Goal: Transaction & Acquisition: Purchase product/service

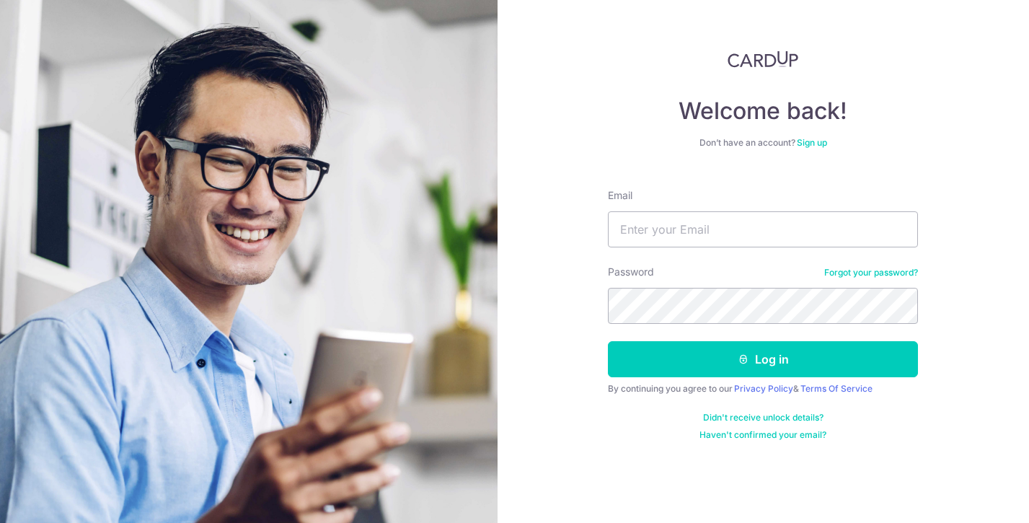
type input "[EMAIL_ADDRESS][DOMAIN_NAME]"
click at [608, 341] on button "Log in" at bounding box center [763, 359] width 310 height 36
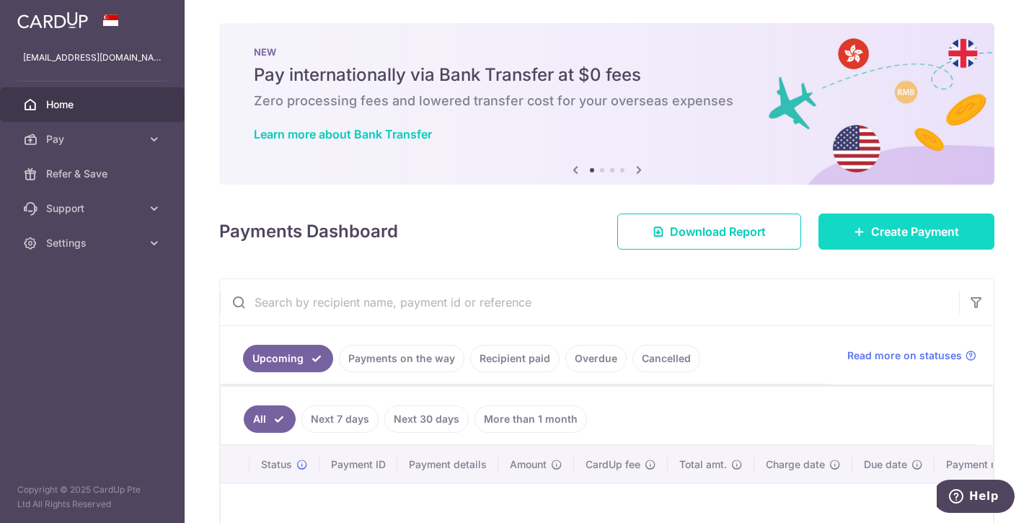
click at [841, 232] on link "Create Payment" at bounding box center [907, 232] width 176 height 36
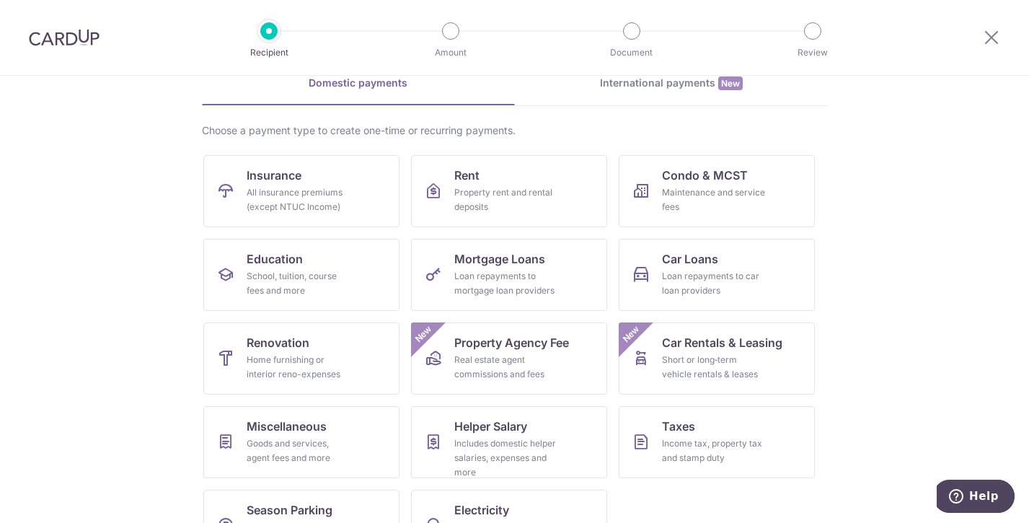
scroll to position [123, 0]
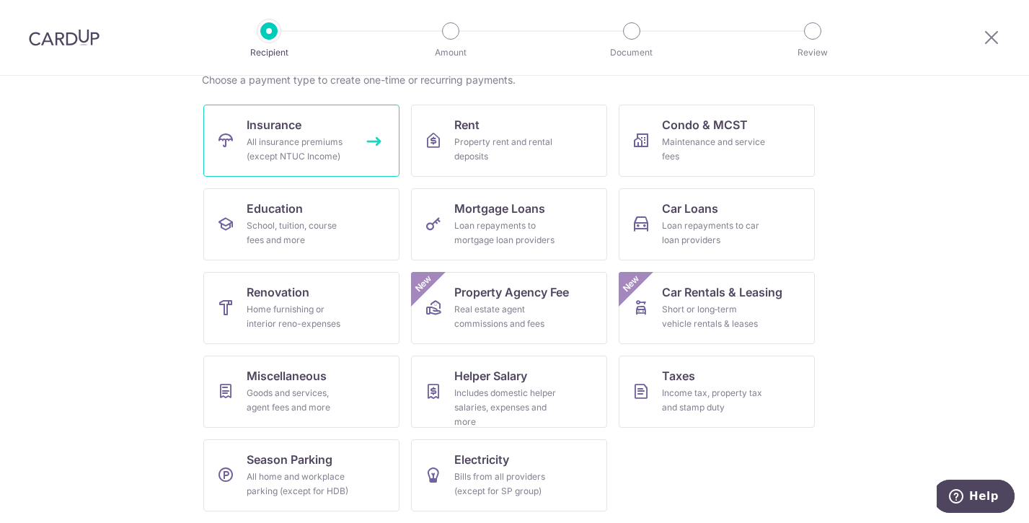
click at [366, 150] on link "Insurance All insurance premiums (except NTUC Income)" at bounding box center [301, 141] width 196 height 72
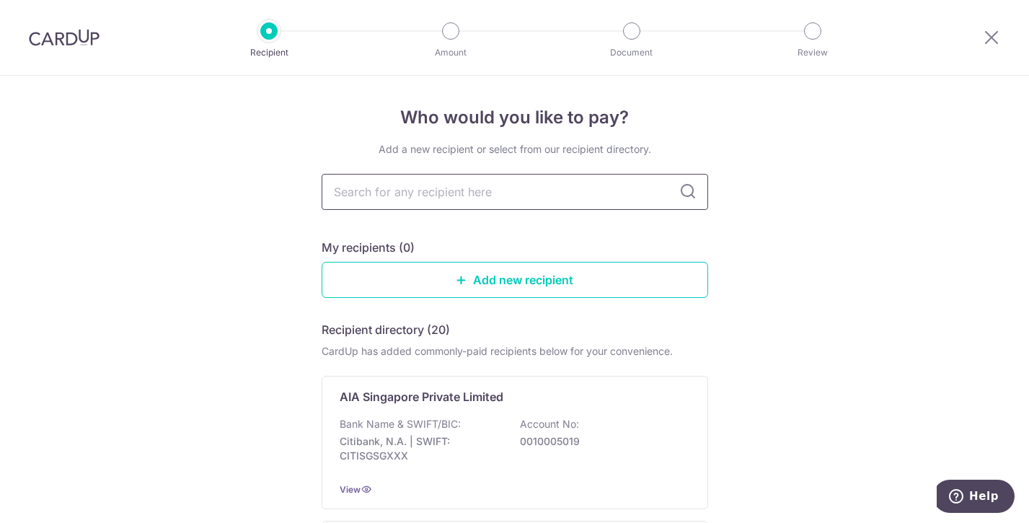
drag, startPoint x: 0, startPoint y: 0, endPoint x: 395, endPoint y: 198, distance: 441.6
click at [395, 198] on input "text" at bounding box center [515, 192] width 387 height 36
type input "grea"
type input "great easterm"
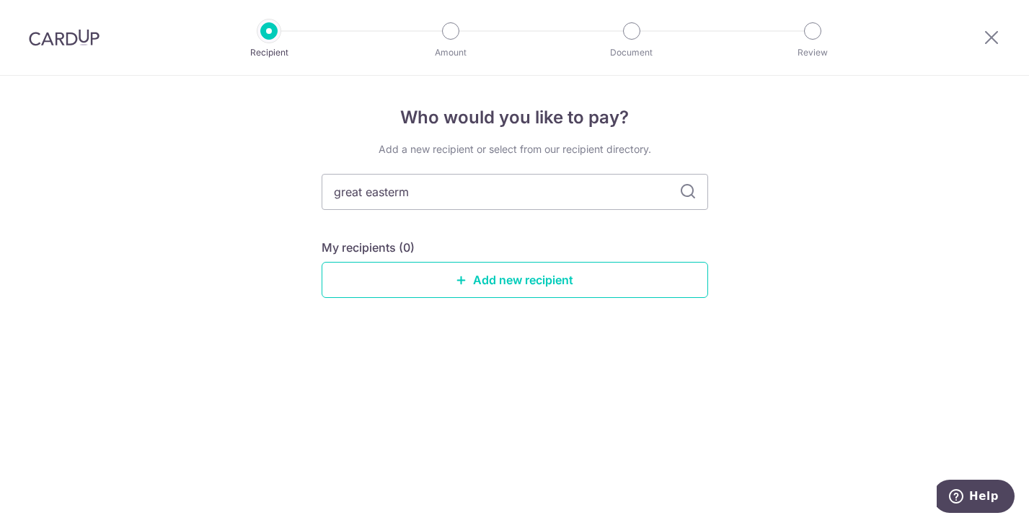
type input "great eastermn"
type input "great eastern"
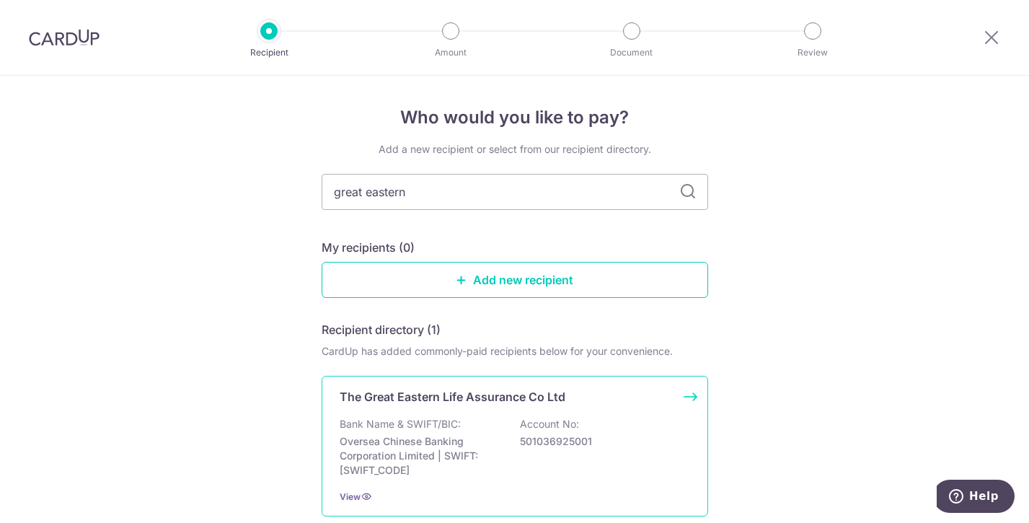
click at [426, 423] on p "Bank Name & SWIFT/BIC:" at bounding box center [400, 424] width 121 height 14
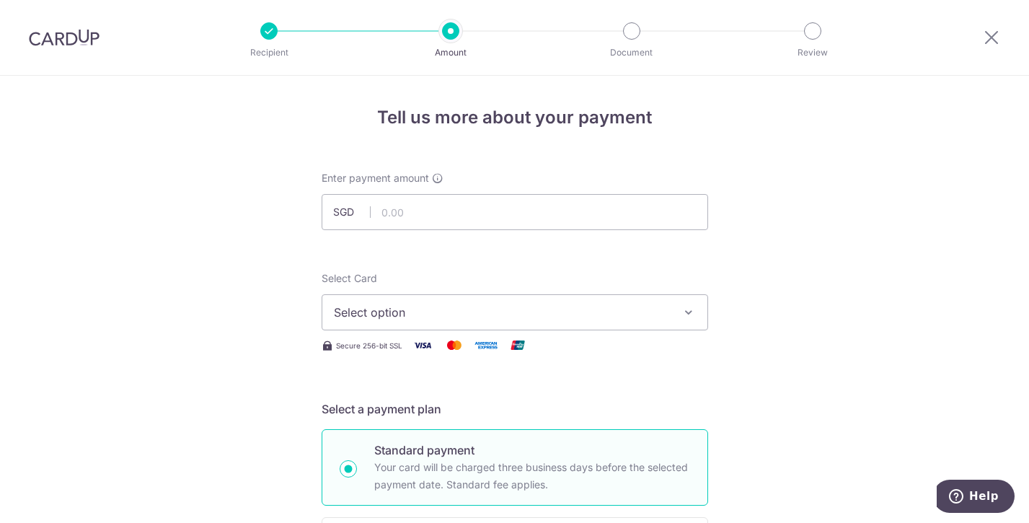
click at [400, 320] on span "Select option" at bounding box center [502, 312] width 336 height 17
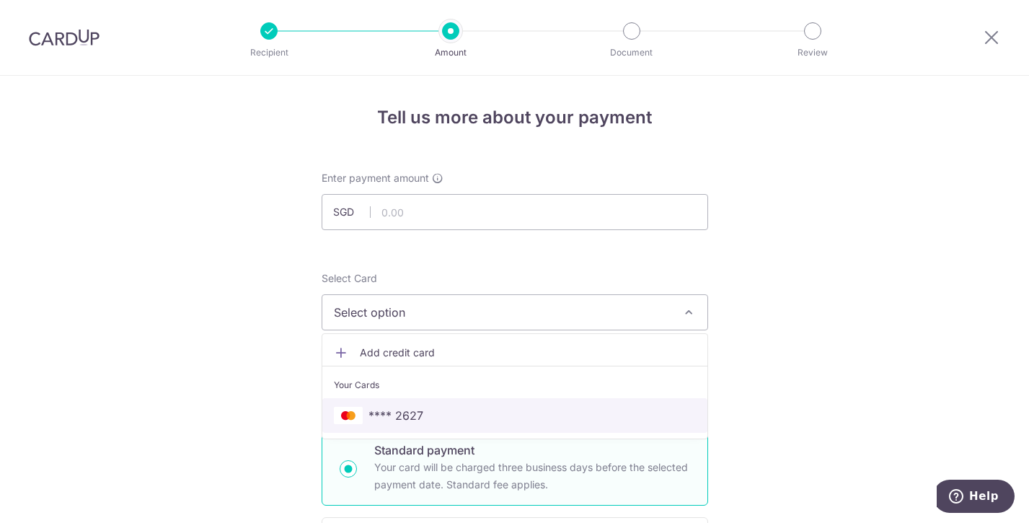
click at [403, 403] on link "**** 2627" at bounding box center [514, 415] width 385 height 35
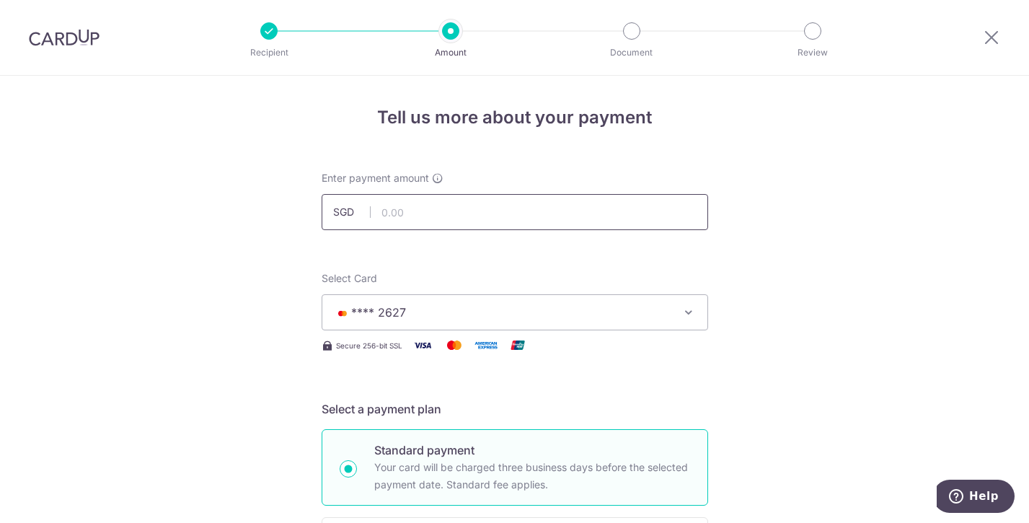
click at [382, 211] on input "text" at bounding box center [515, 212] width 387 height 36
type input "941.07"
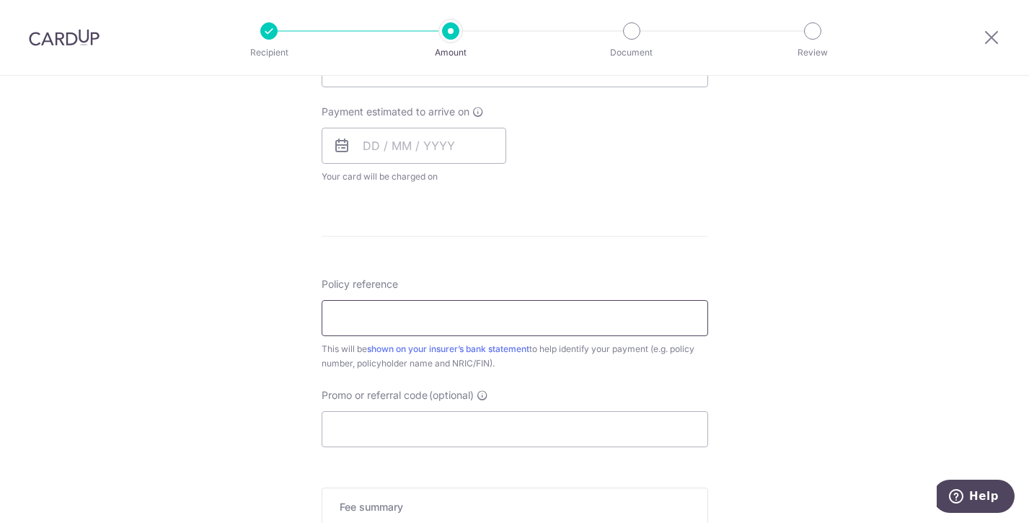
scroll to position [649, 0]
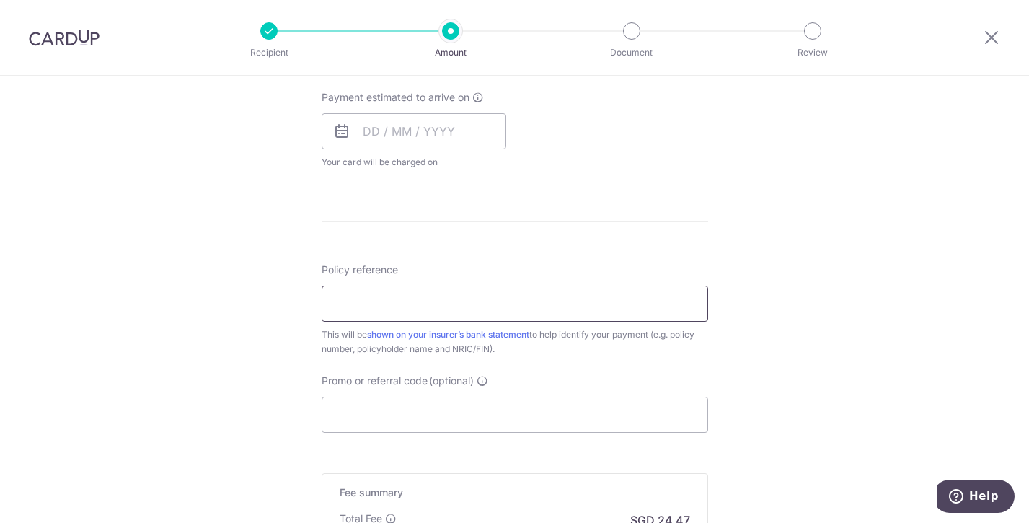
click at [413, 295] on input "Policy reference" at bounding box center [515, 304] width 387 height 36
paste input "0212342457"
type input "0212342457"
drag, startPoint x: 164, startPoint y: 300, endPoint x: 311, endPoint y: 353, distance: 156.5
click at [166, 299] on div "Tell us more about your payment Enter payment amount SGD 941.07 941.07 Select C…" at bounding box center [514, 79] width 1029 height 1305
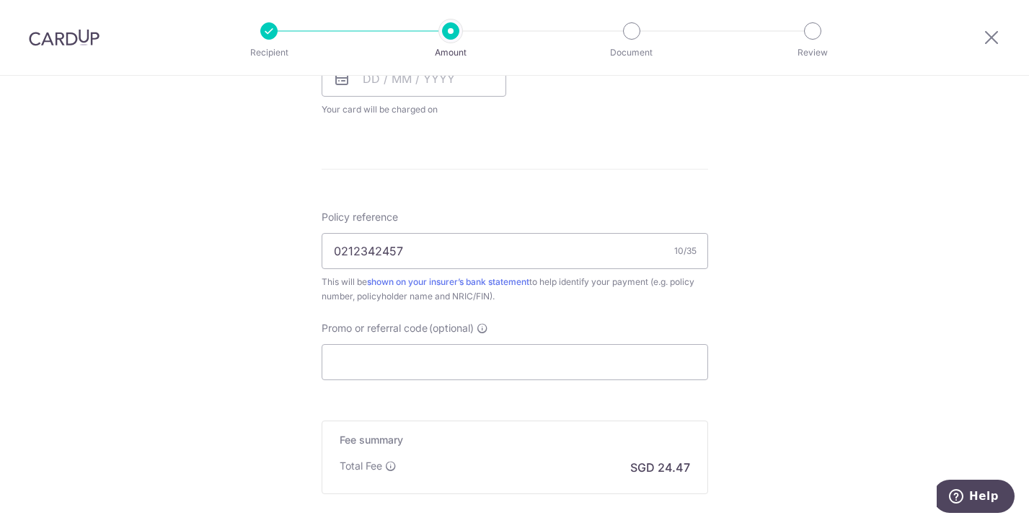
scroll to position [858, 0]
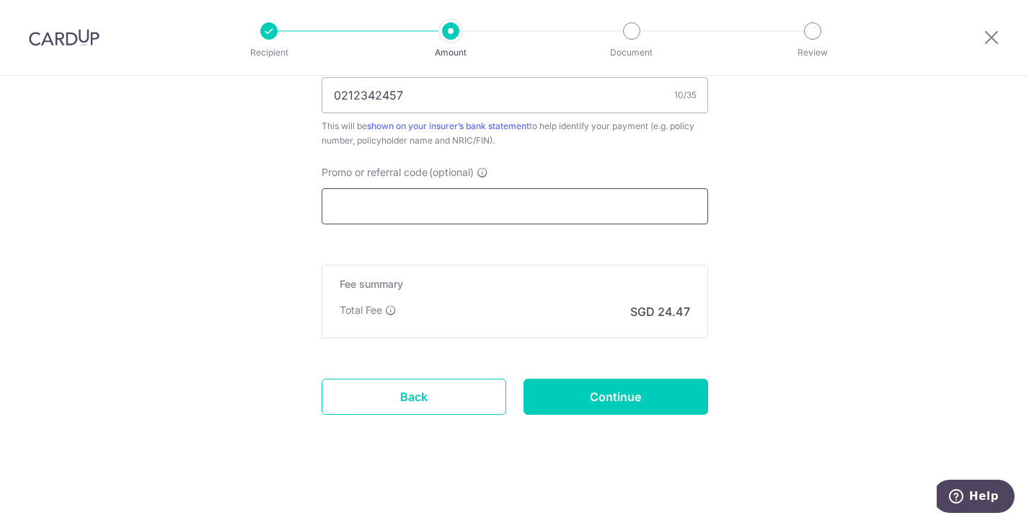
click at [384, 214] on input "Promo or referral code (optional)" at bounding box center [515, 206] width 387 height 36
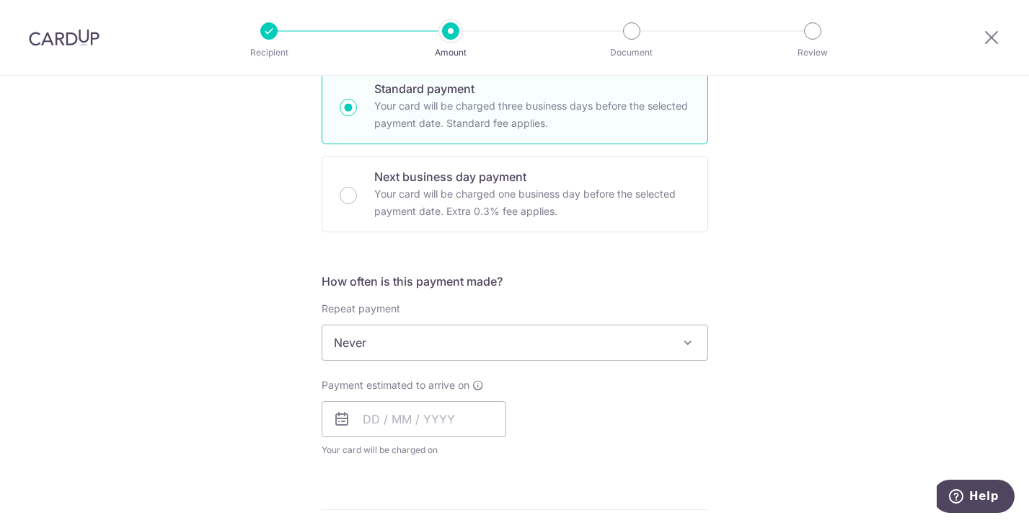
scroll to position [353, 0]
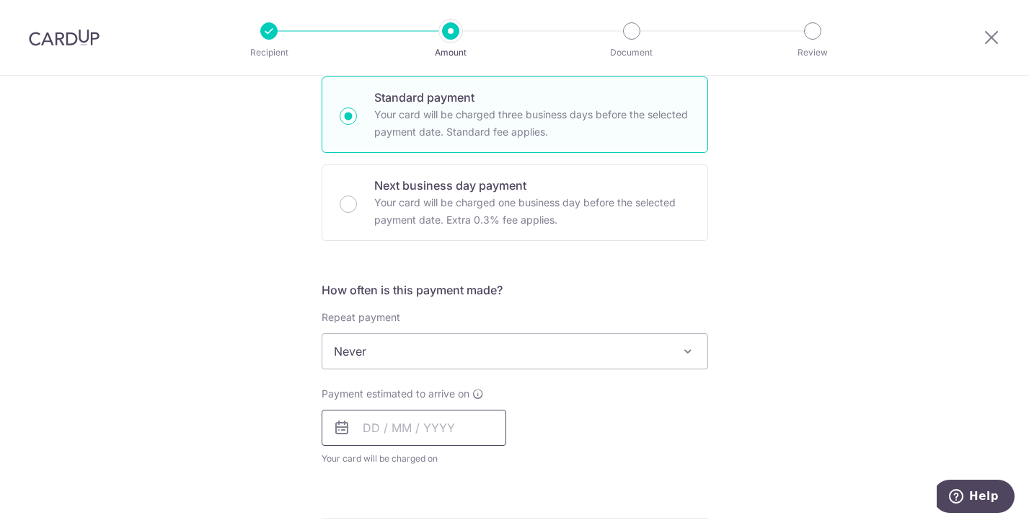
type input "OFF225"
click at [386, 441] on input "text" at bounding box center [414, 428] width 185 height 36
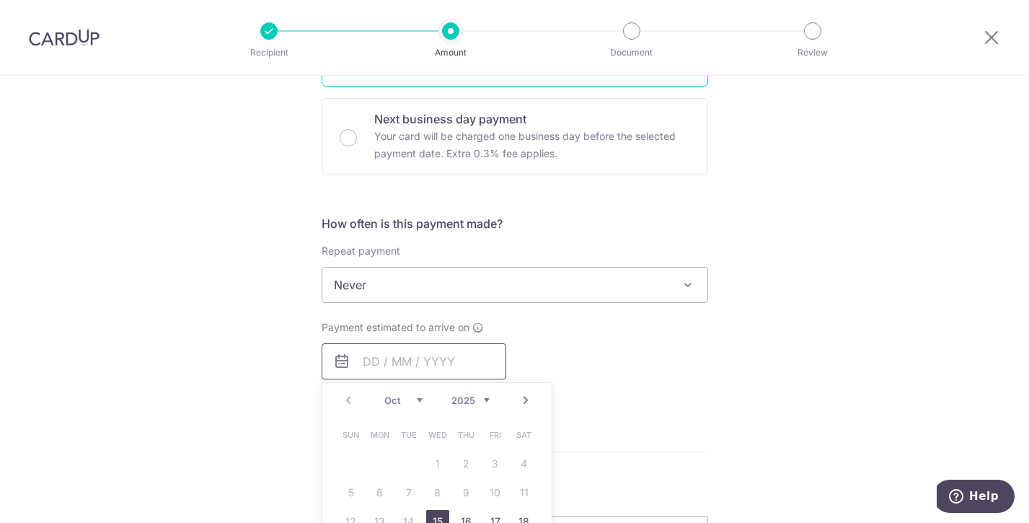
scroll to position [497, 0]
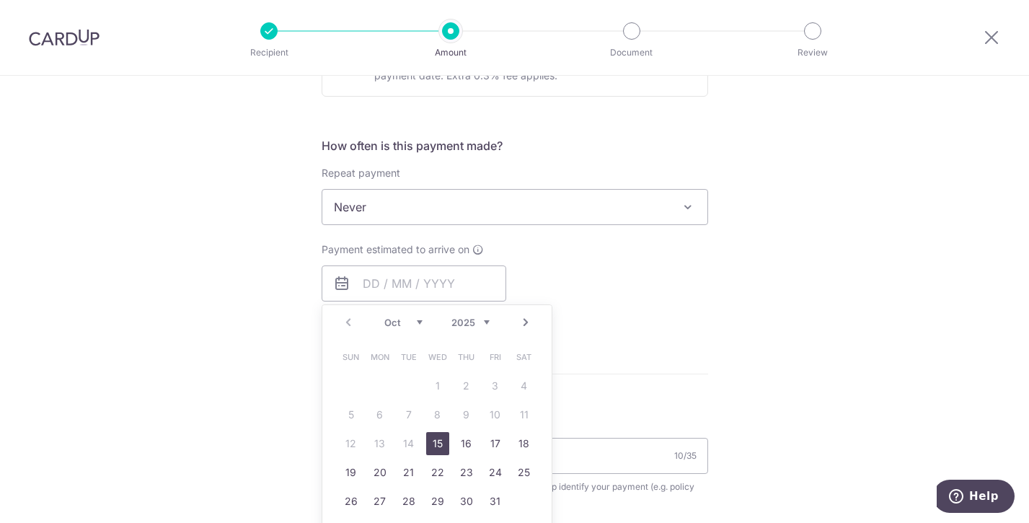
click at [443, 444] on link "15" at bounding box center [437, 443] width 23 height 23
type input "[DATE]"
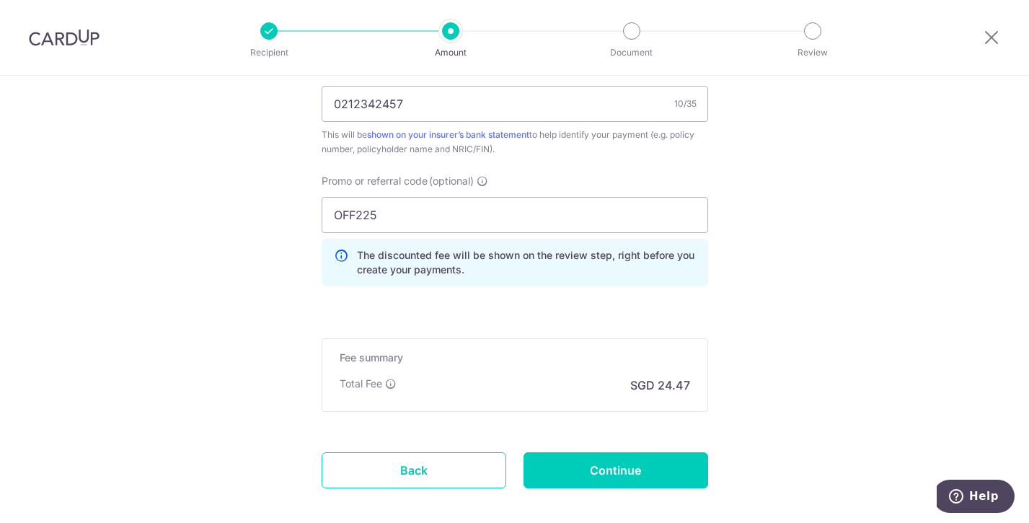
scroll to position [982, 0]
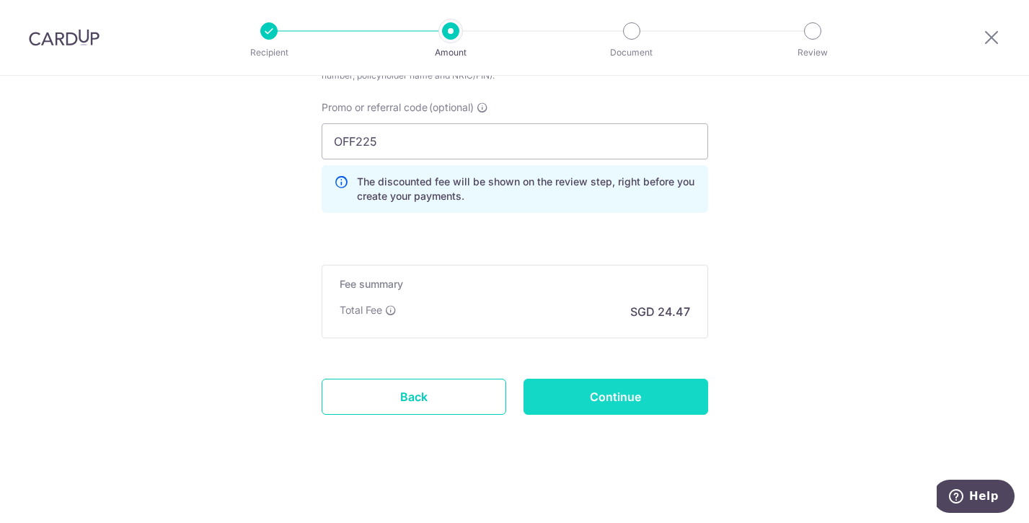
click at [625, 410] on input "Continue" at bounding box center [616, 397] width 185 height 36
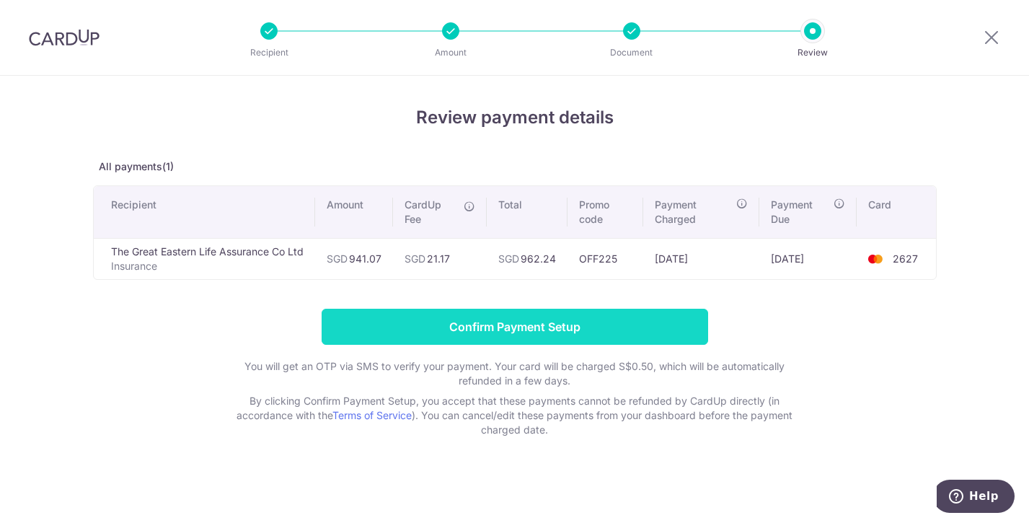
click at [377, 324] on input "Confirm Payment Setup" at bounding box center [515, 327] width 387 height 36
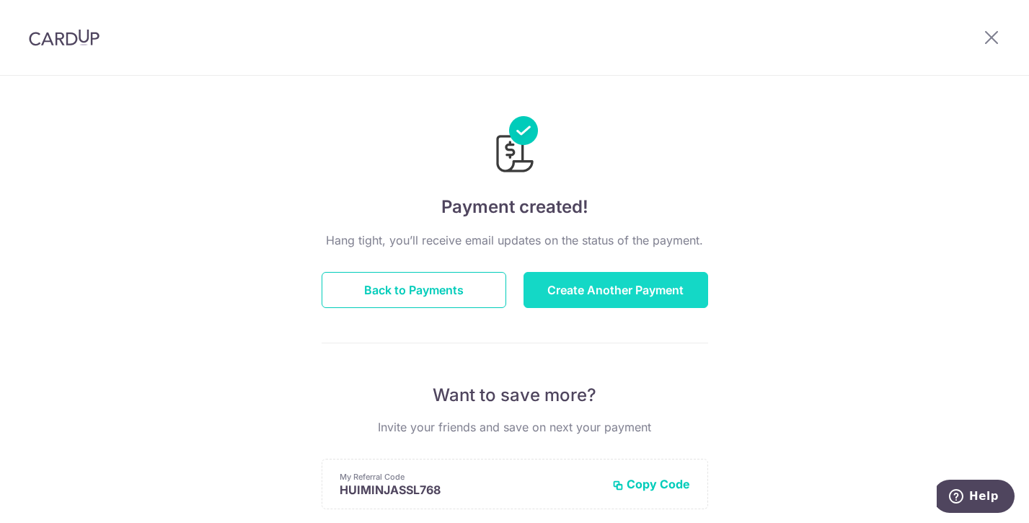
click at [602, 299] on button "Create Another Payment" at bounding box center [616, 290] width 185 height 36
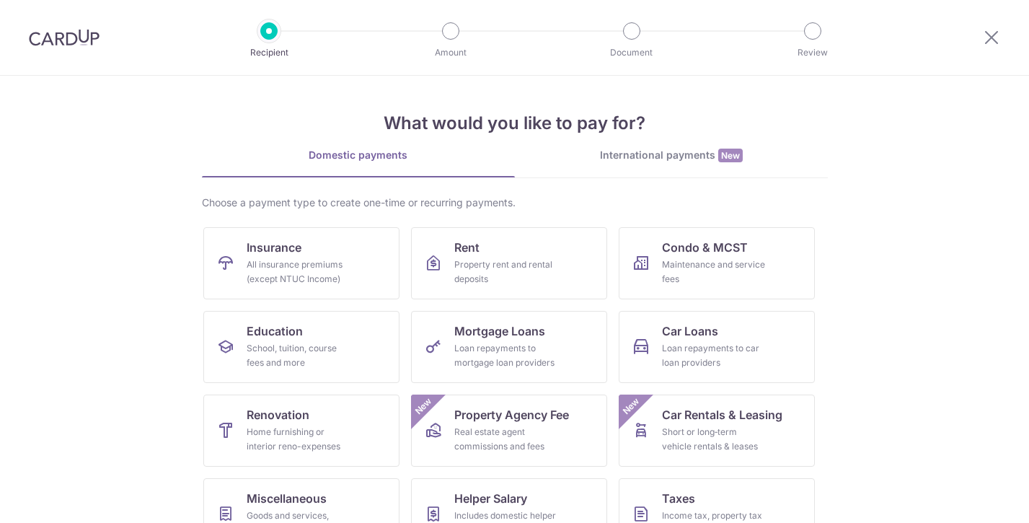
click at [304, 294] on link "Insurance All insurance premiums (except NTUC Income)" at bounding box center [301, 263] width 196 height 72
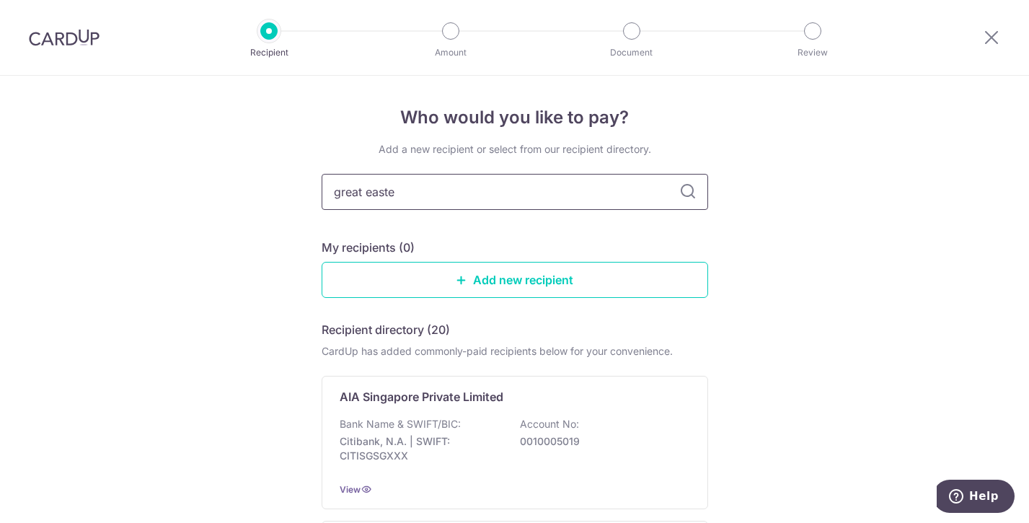
type input "great easter"
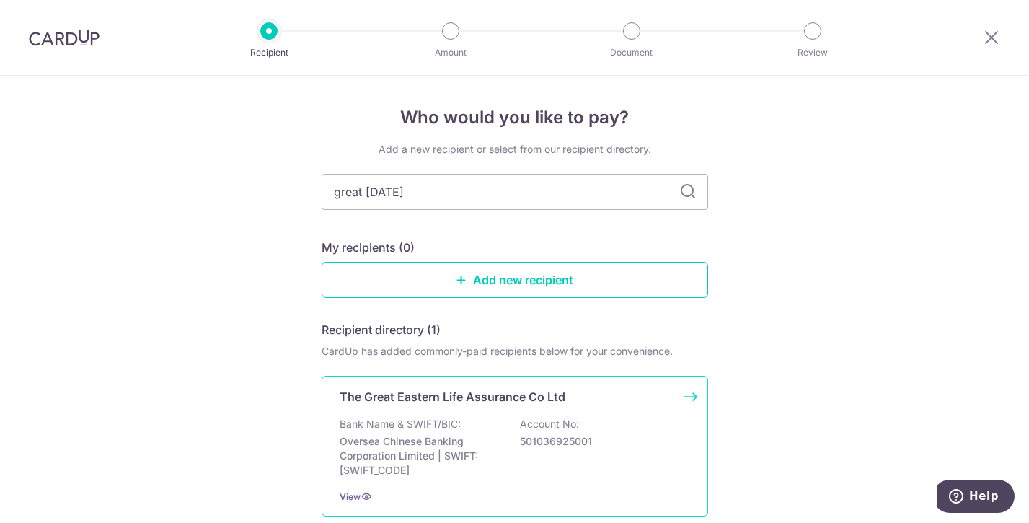
click at [431, 441] on p "Oversea Chinese Banking Corporation Limited | SWIFT: OCBCSGSGXXX" at bounding box center [421, 455] width 162 height 43
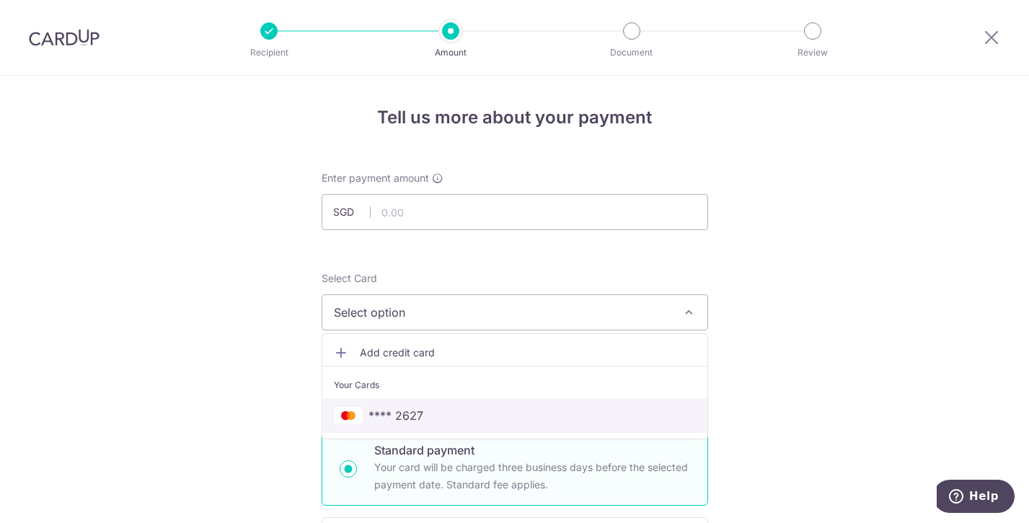
click at [390, 409] on span "**** 2627" at bounding box center [396, 415] width 55 height 17
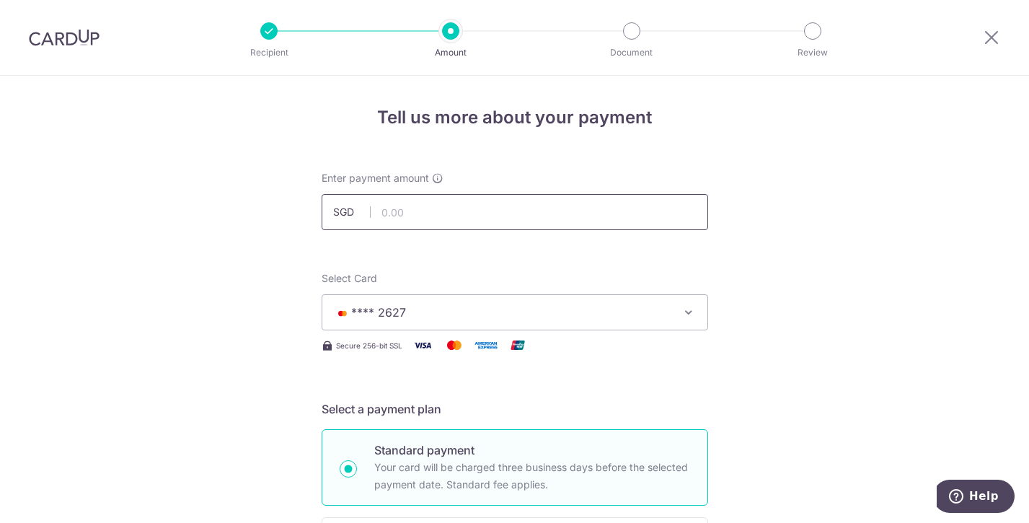
click at [405, 214] on input "text" at bounding box center [515, 212] width 387 height 36
type input "436.00"
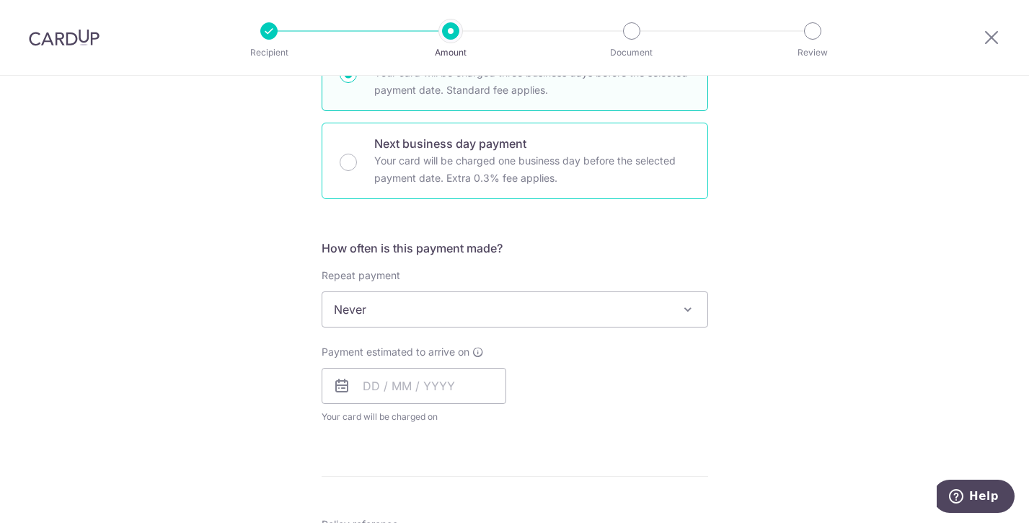
scroll to position [433, 0]
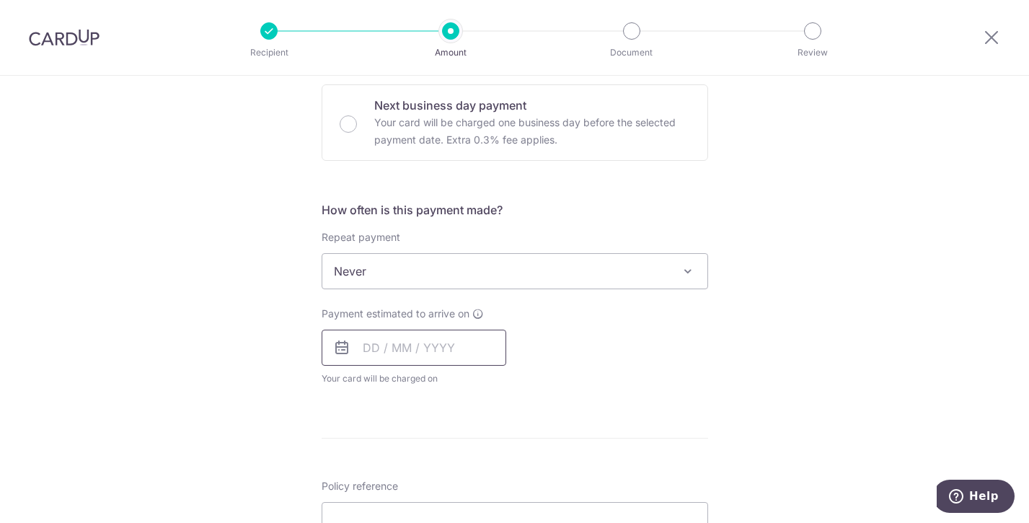
click at [369, 344] on input "text" at bounding box center [414, 348] width 185 height 36
click at [429, 508] on link "15" at bounding box center [437, 507] width 23 height 23
type input "15/10/2025"
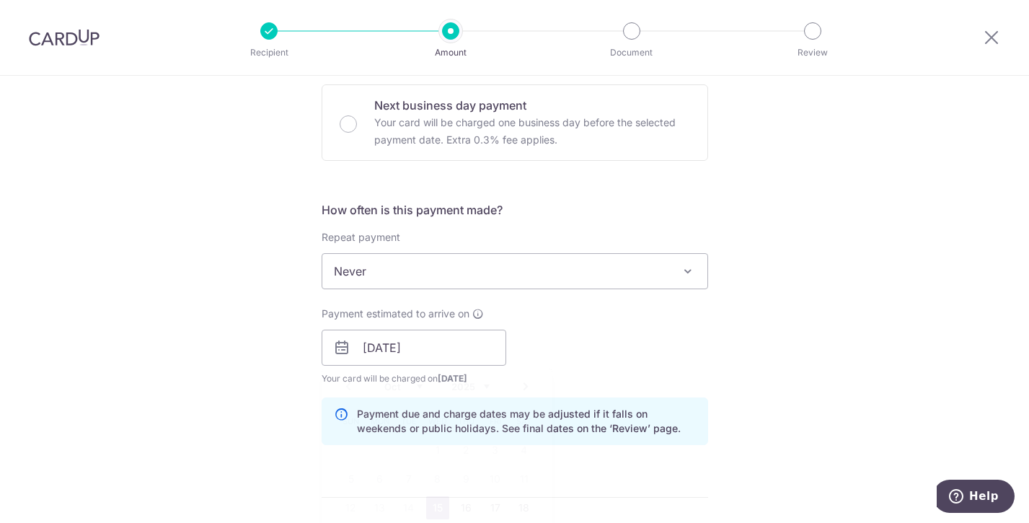
scroll to position [577, 0]
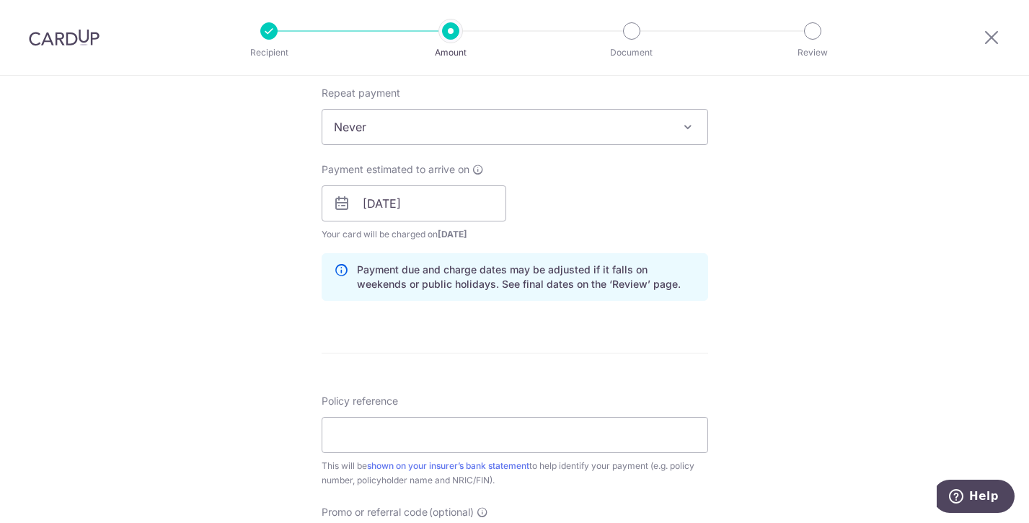
click at [265, 366] on div "Tell us more about your payment Enter payment amount SGD 436.00 436.00 Select C…" at bounding box center [514, 181] width 1029 height 1364
click at [410, 433] on input "Policy reference" at bounding box center [515, 435] width 387 height 36
paste input "0254833056"
type input "0254833056"
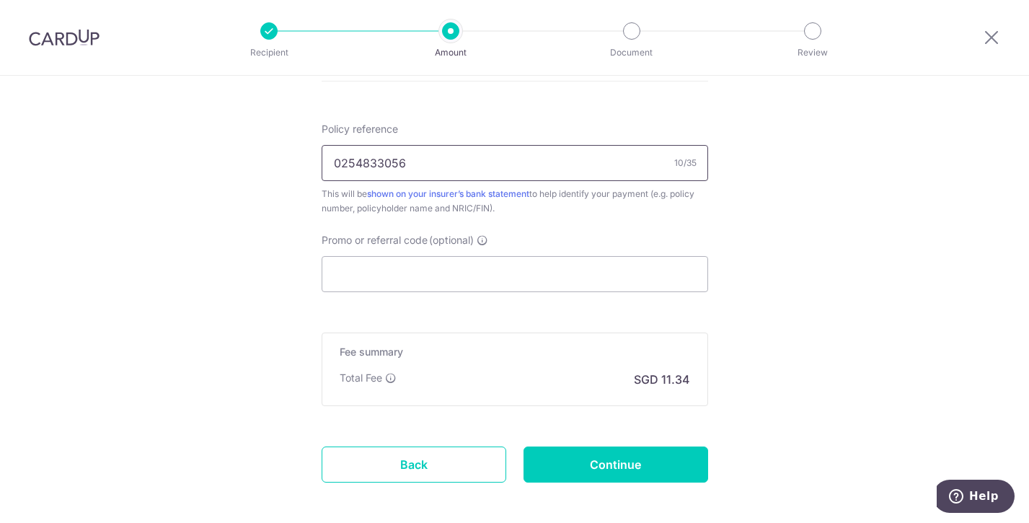
scroll to position [866, 0]
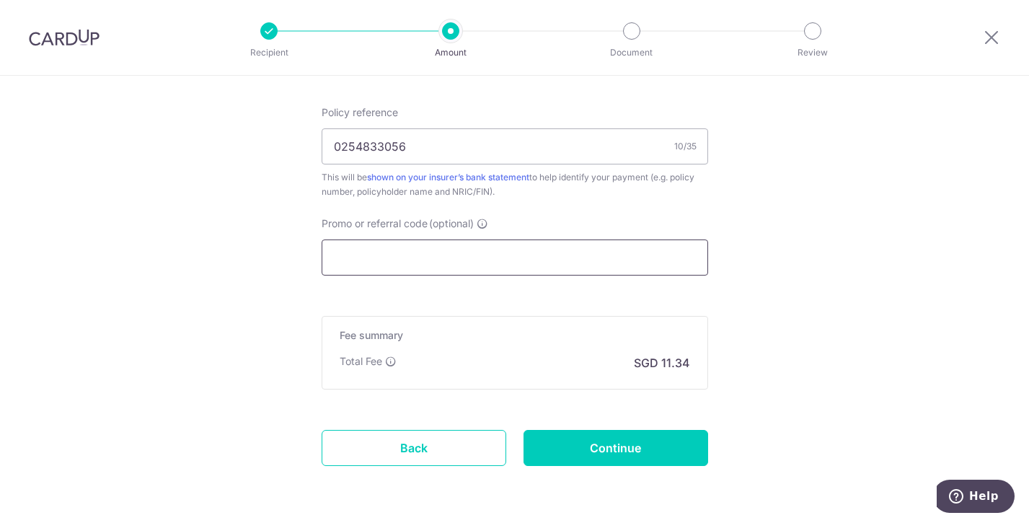
click at [483, 265] on input "Promo or referral code (optional)" at bounding box center [515, 257] width 387 height 36
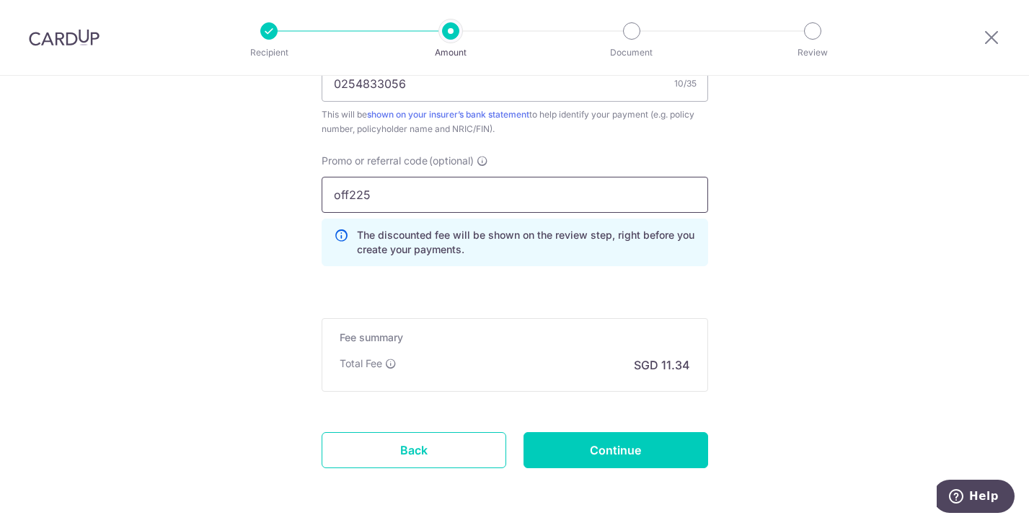
scroll to position [982, 0]
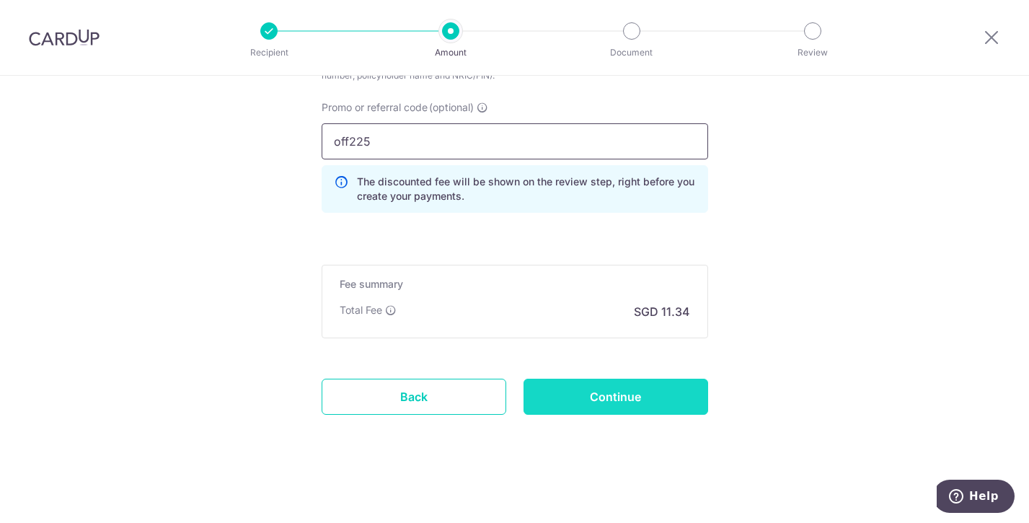
type input "off225"
click at [589, 379] on input "Continue" at bounding box center [616, 397] width 185 height 36
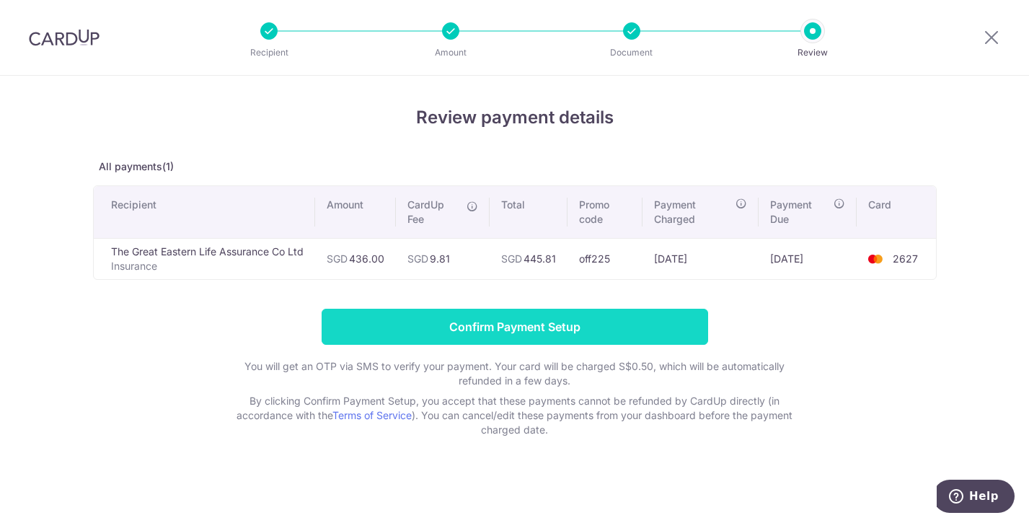
click at [471, 324] on input "Confirm Payment Setup" at bounding box center [515, 327] width 387 height 36
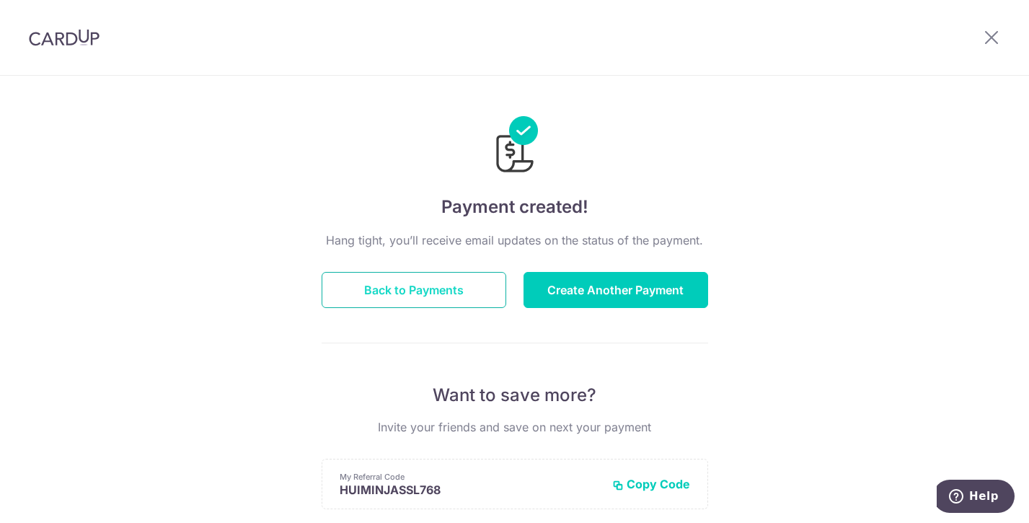
click at [380, 298] on button "Back to Payments" at bounding box center [414, 290] width 185 height 36
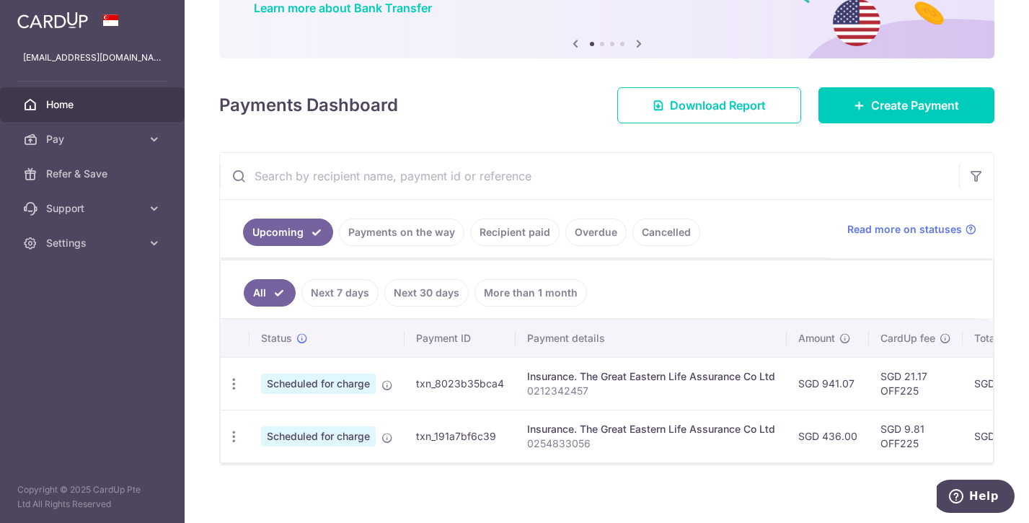
scroll to position [144, 0]
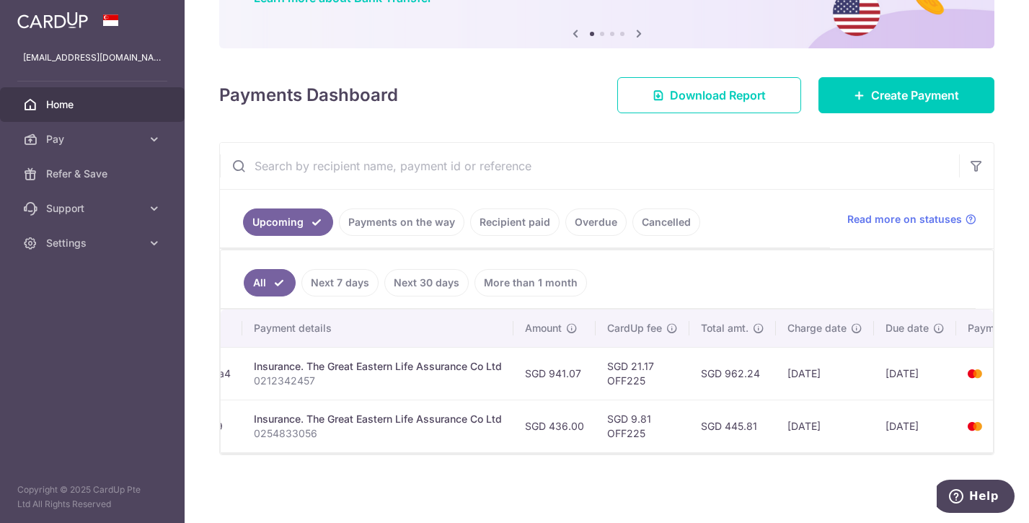
drag, startPoint x: 721, startPoint y: 393, endPoint x: 773, endPoint y: 392, distance: 52.7
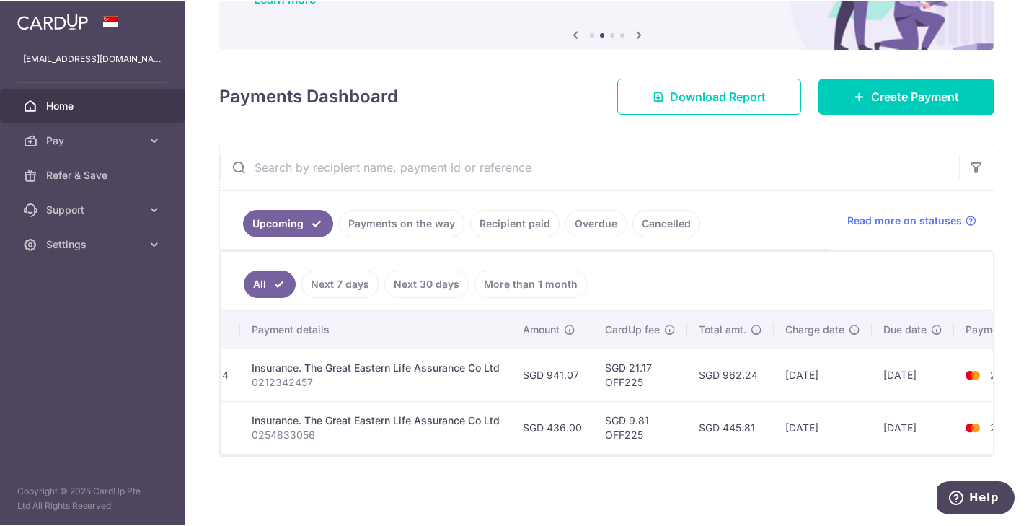
scroll to position [123, 0]
